Goal: Transaction & Acquisition: Obtain resource

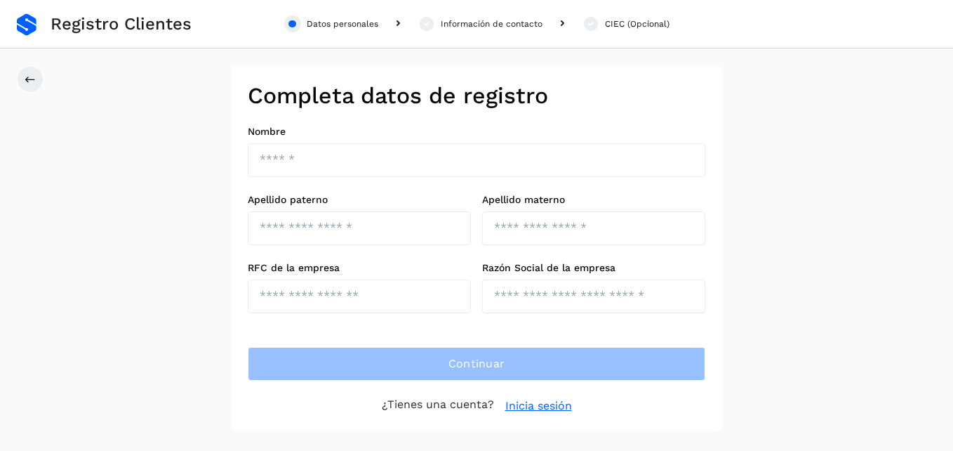
click at [557, 411] on link "Inicia sesión" at bounding box center [539, 405] width 67 height 17
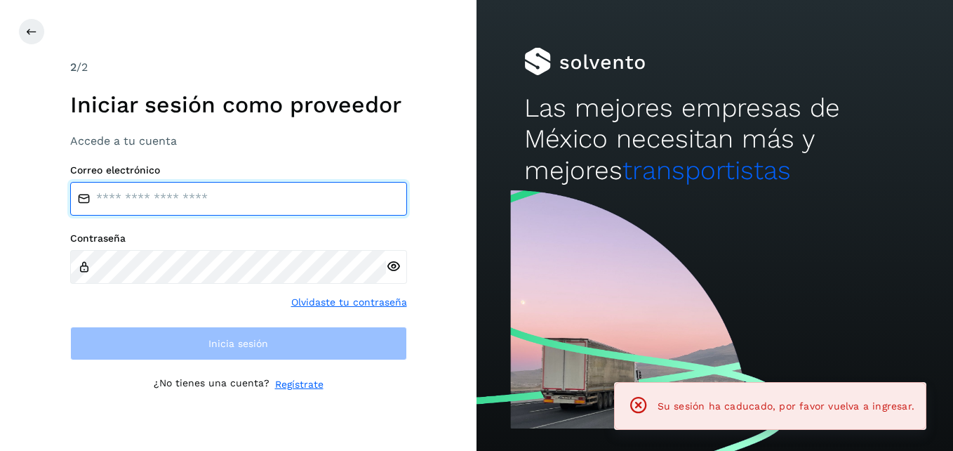
type input "**********"
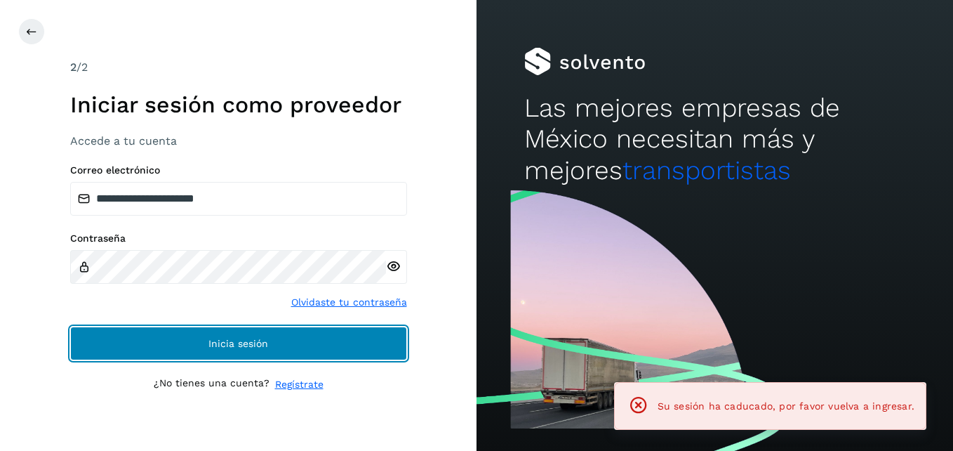
click at [286, 336] on button "Inicia sesión" at bounding box center [238, 343] width 337 height 34
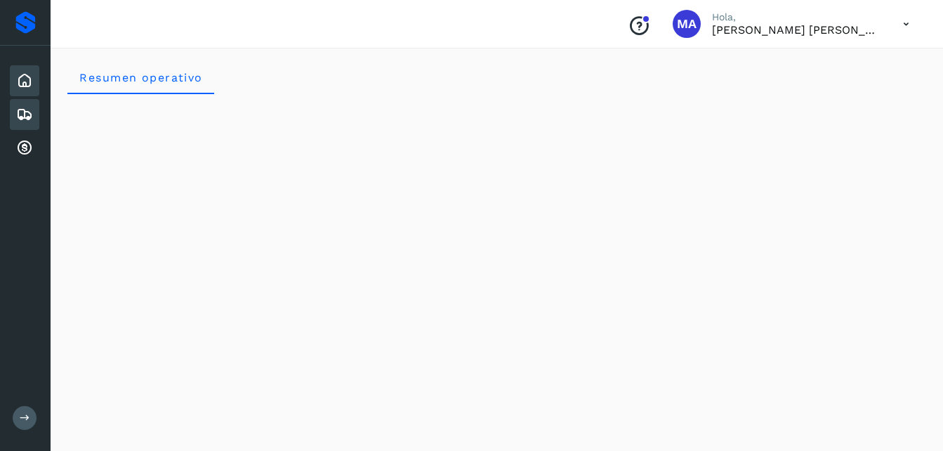
click at [32, 102] on div "Embarques" at bounding box center [24, 114] width 29 height 31
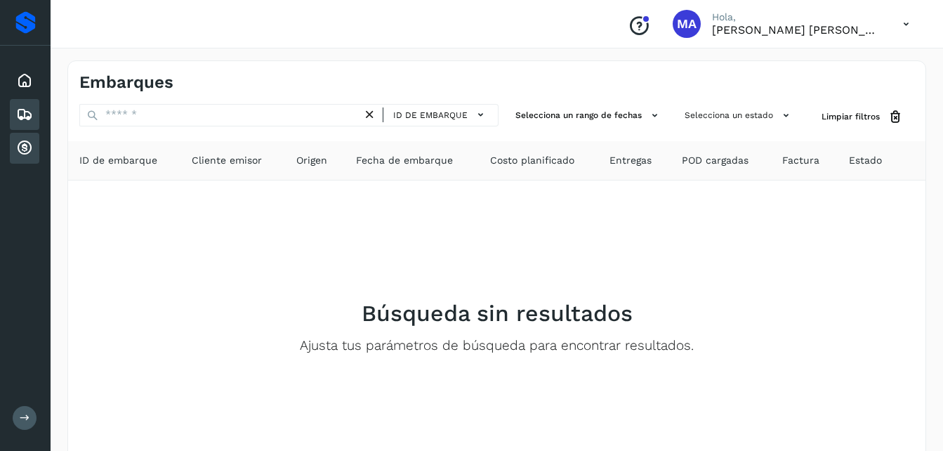
click at [25, 138] on div "Cuentas por cobrar" at bounding box center [24, 148] width 29 height 31
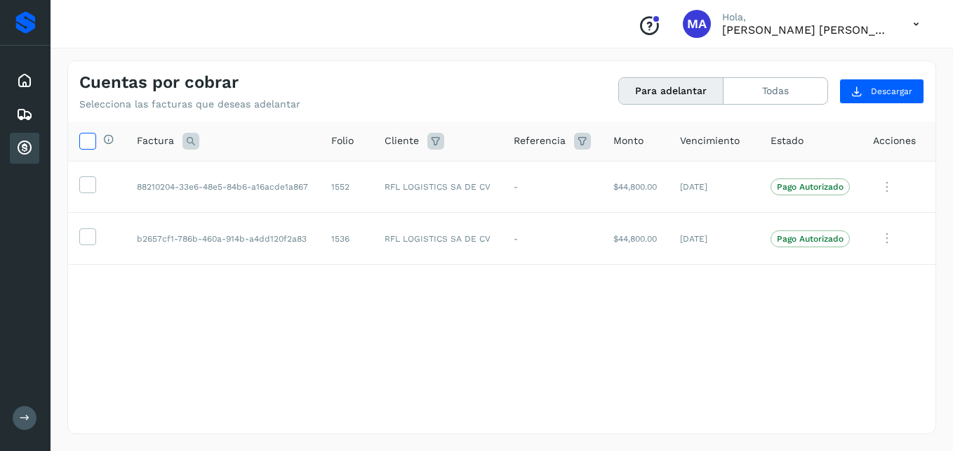
click at [84, 148] on span at bounding box center [87, 143] width 15 height 11
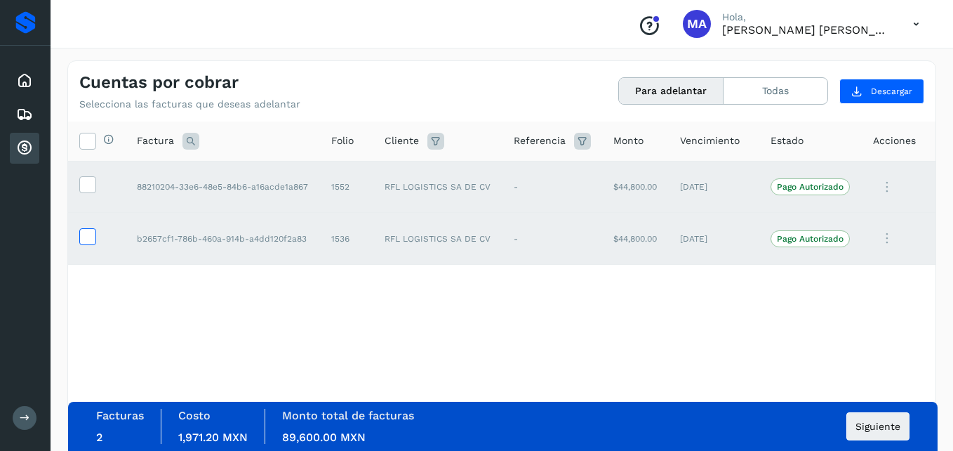
click at [91, 231] on icon at bounding box center [87, 235] width 15 height 15
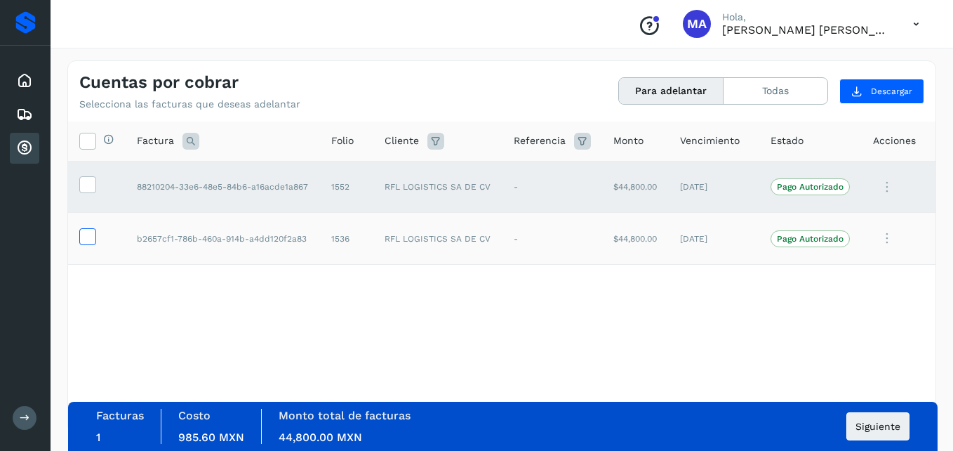
click at [91, 231] on icon at bounding box center [87, 235] width 15 height 15
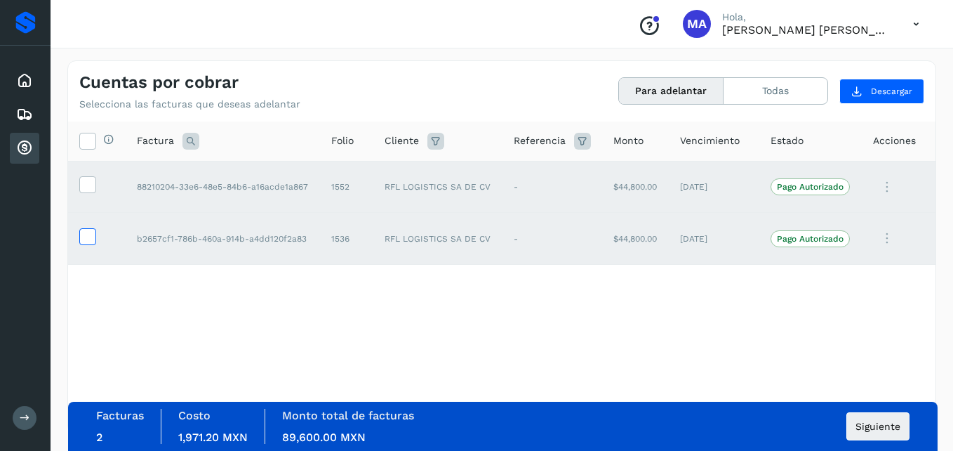
click at [86, 232] on icon at bounding box center [87, 235] width 15 height 15
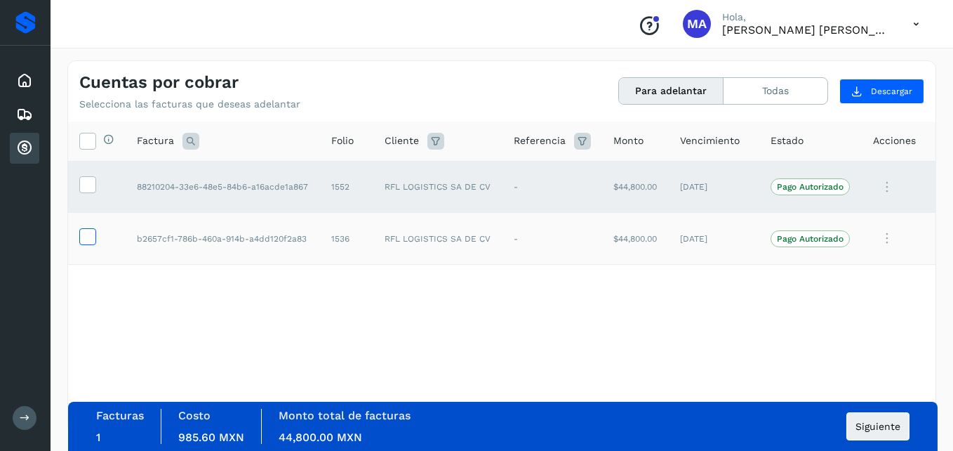
click at [83, 245] on label at bounding box center [87, 236] width 17 height 17
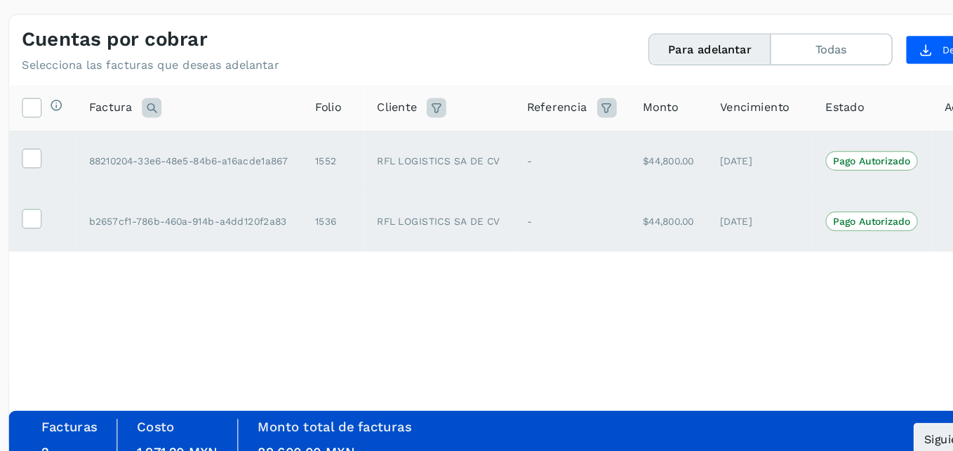
click at [432, 348] on div "Selecciona todas las facturas disponibles para adelanto Factura Folio Cliente R…" at bounding box center [502, 248] width 868 height 254
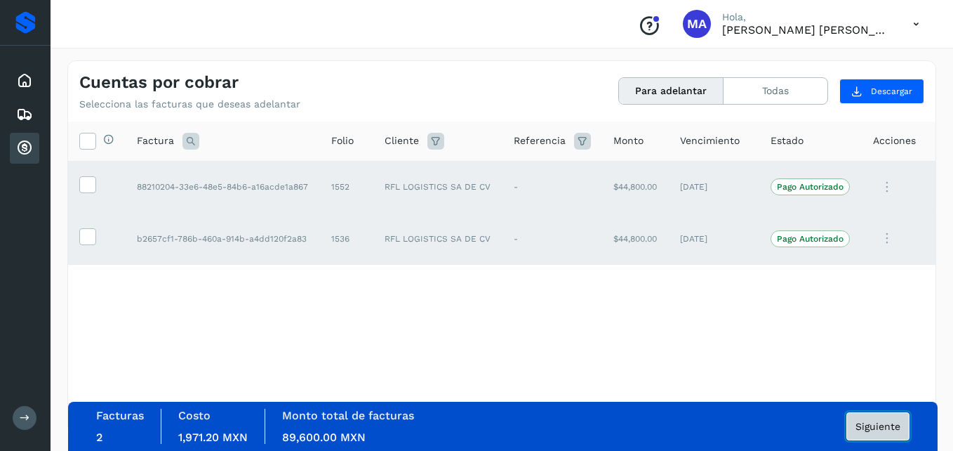
click at [895, 416] on button "Siguiente" at bounding box center [878, 426] width 63 height 28
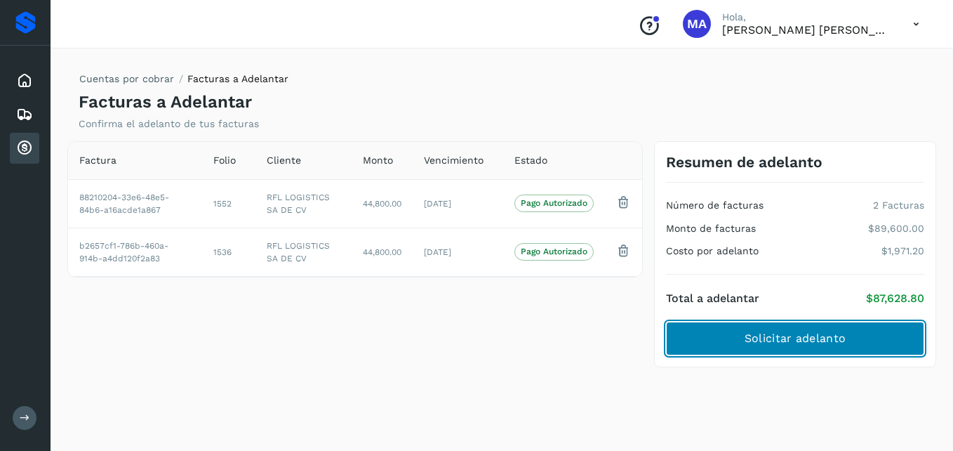
click at [825, 345] on span "Solicitar adelanto" at bounding box center [795, 338] width 101 height 15
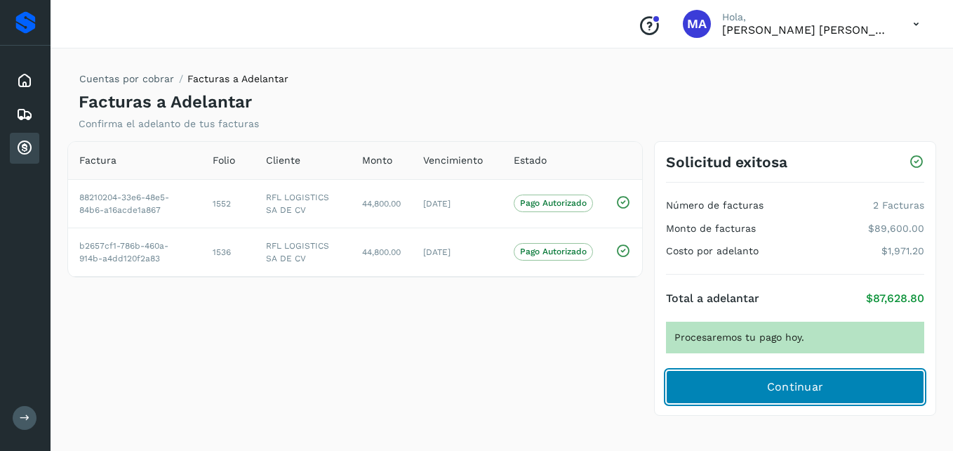
click at [751, 374] on button "Continuar" at bounding box center [795, 387] width 258 height 34
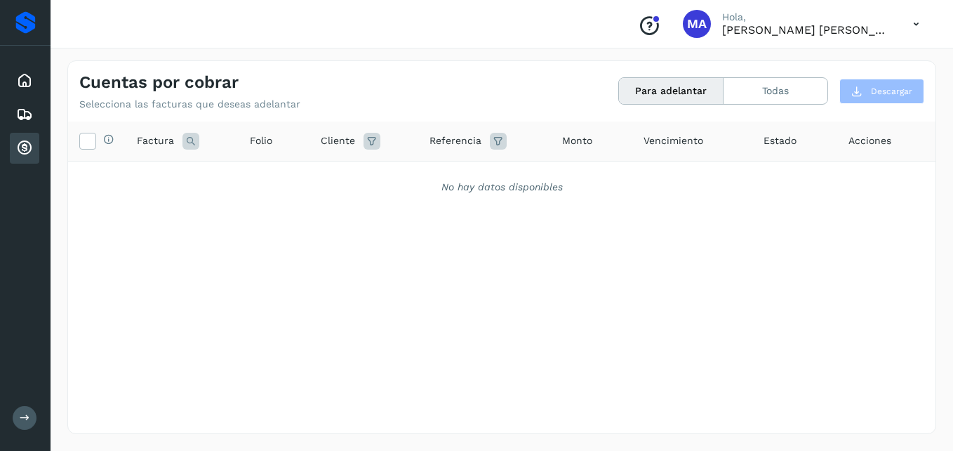
click at [639, 20] on icon "Conoce nuestros beneficios" at bounding box center [649, 26] width 22 height 22
